Goal: Information Seeking & Learning: Learn about a topic

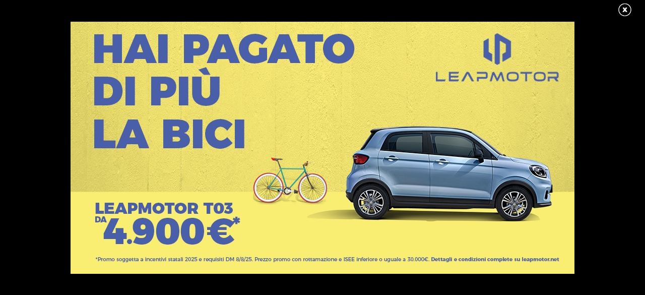
click at [625, 6] on link at bounding box center [629, 10] width 25 height 15
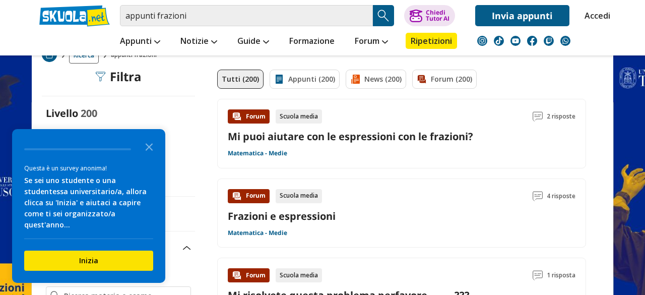
scroll to position [193, 0]
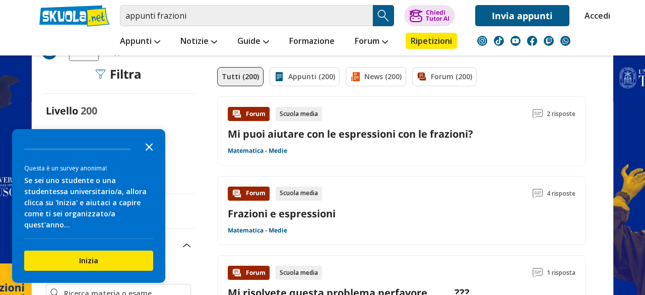
click at [156, 153] on icon "Close the survey" at bounding box center [149, 146] width 20 height 20
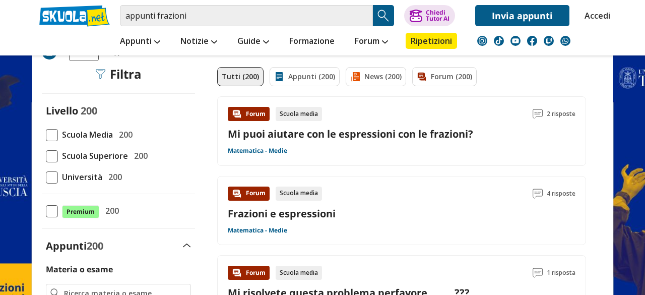
click at [56, 131] on span at bounding box center [52, 135] width 12 height 12
click at [46, 135] on input "Scuola Media 200" at bounding box center [46, 135] width 0 height 0
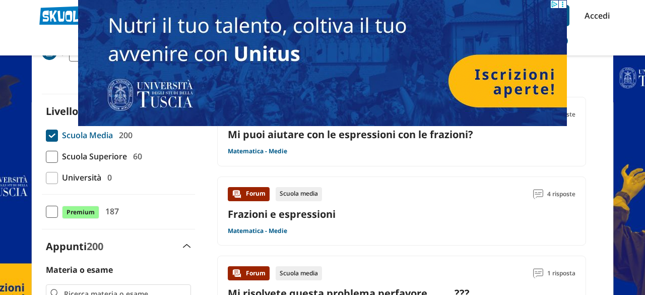
scroll to position [68, 0]
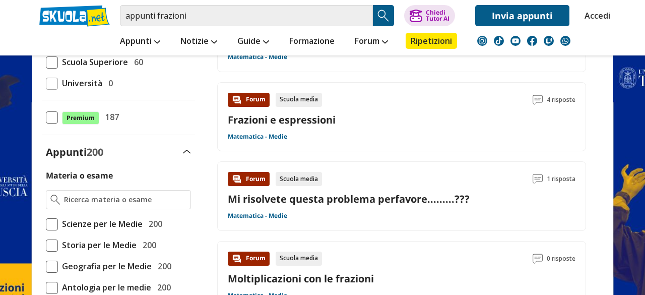
scroll to position [165, 0]
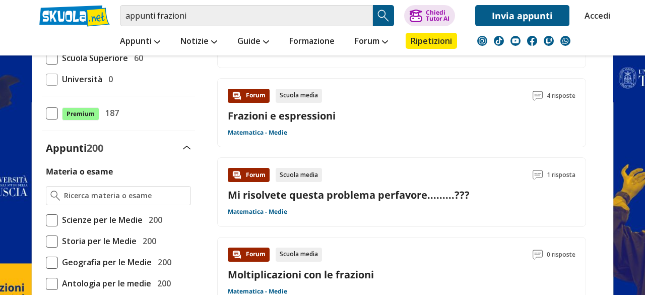
click at [377, 116] on div "Frazioni e espressioni" at bounding box center [402, 116] width 348 height 14
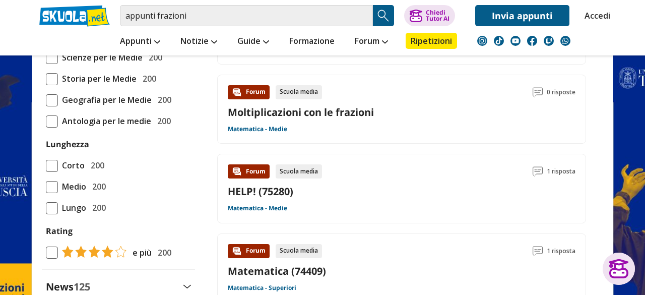
scroll to position [319, 0]
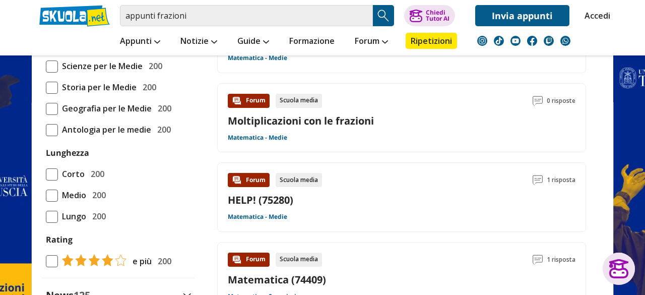
click at [411, 114] on div "Moltiplicazioni con le frazioni" at bounding box center [402, 121] width 348 height 14
